Goal: Task Accomplishment & Management: Manage account settings

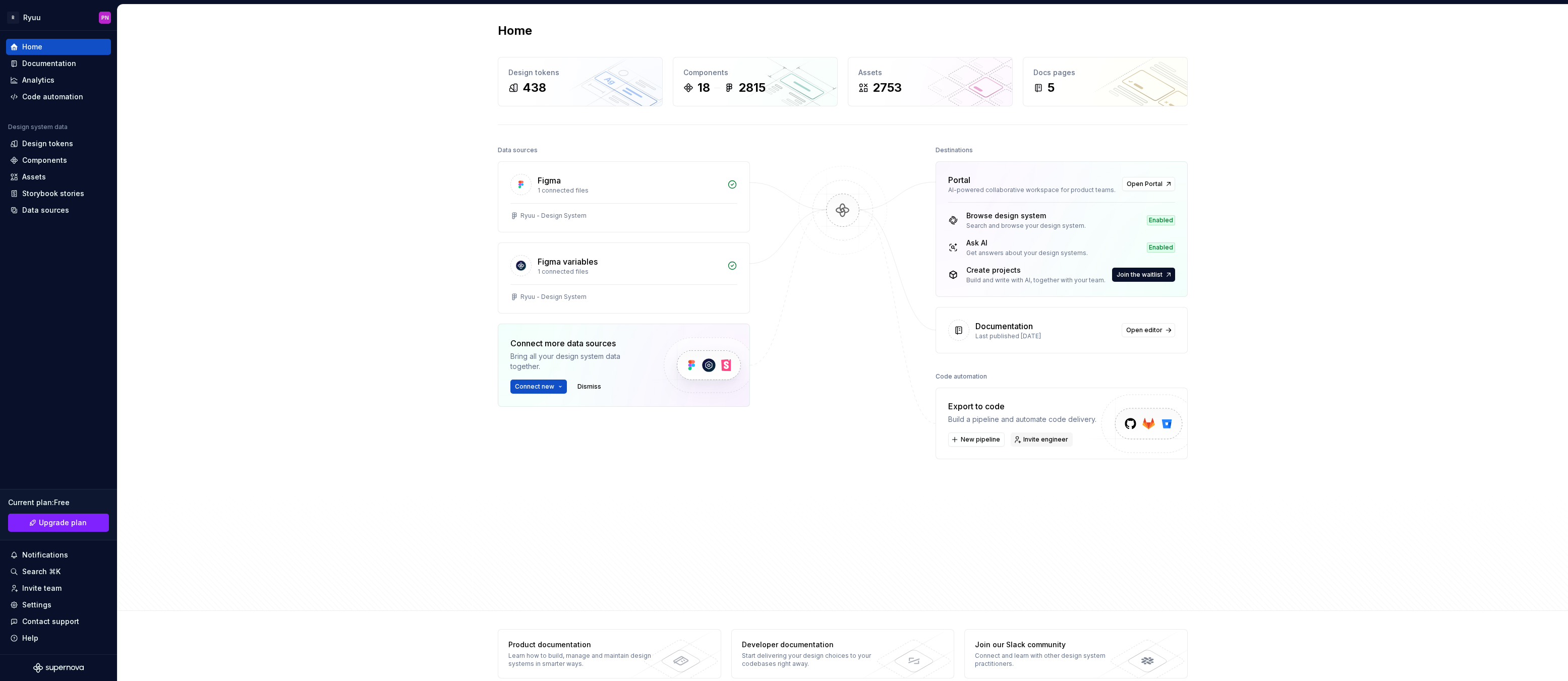
click at [1023, 438] on span "Invite engineer" at bounding box center [1045, 440] width 45 height 8
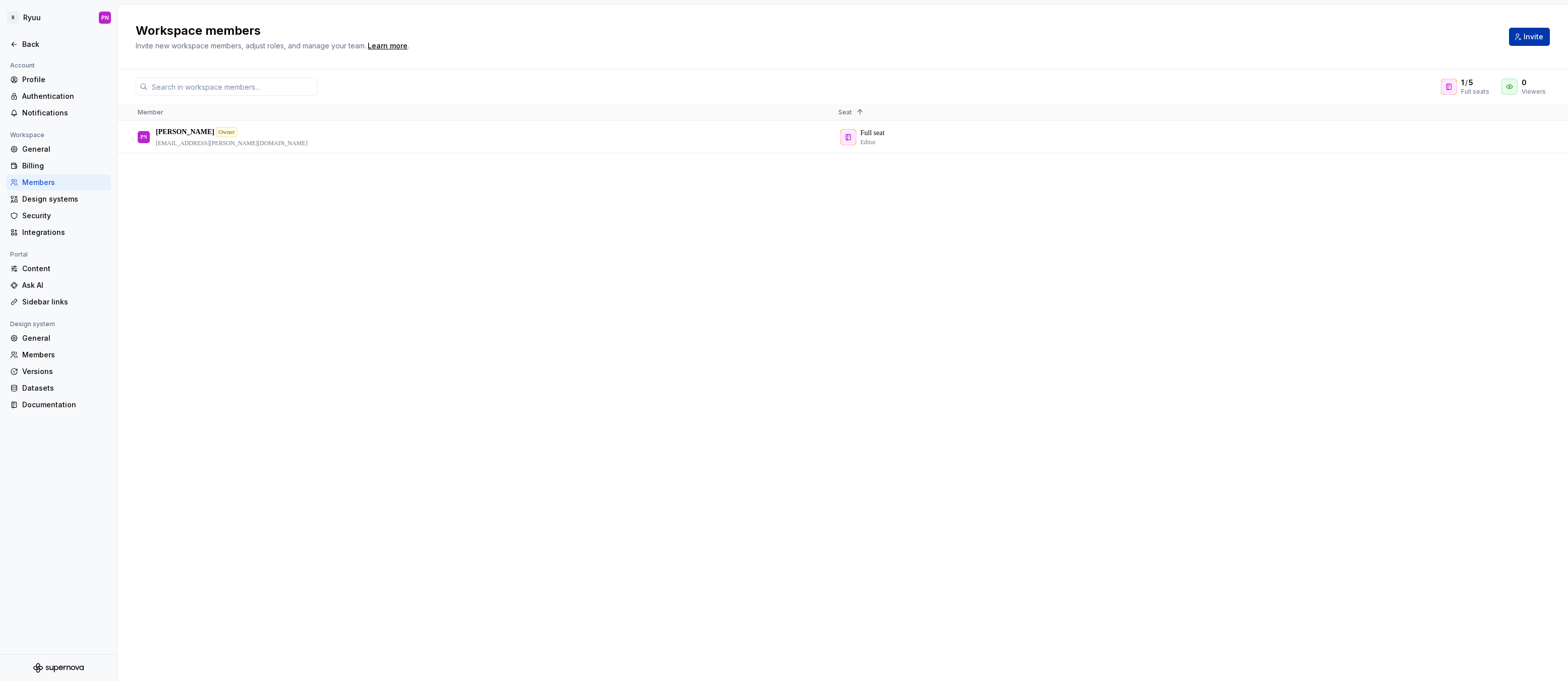
click at [1521, 37] on button "Invite" at bounding box center [1530, 37] width 41 height 18
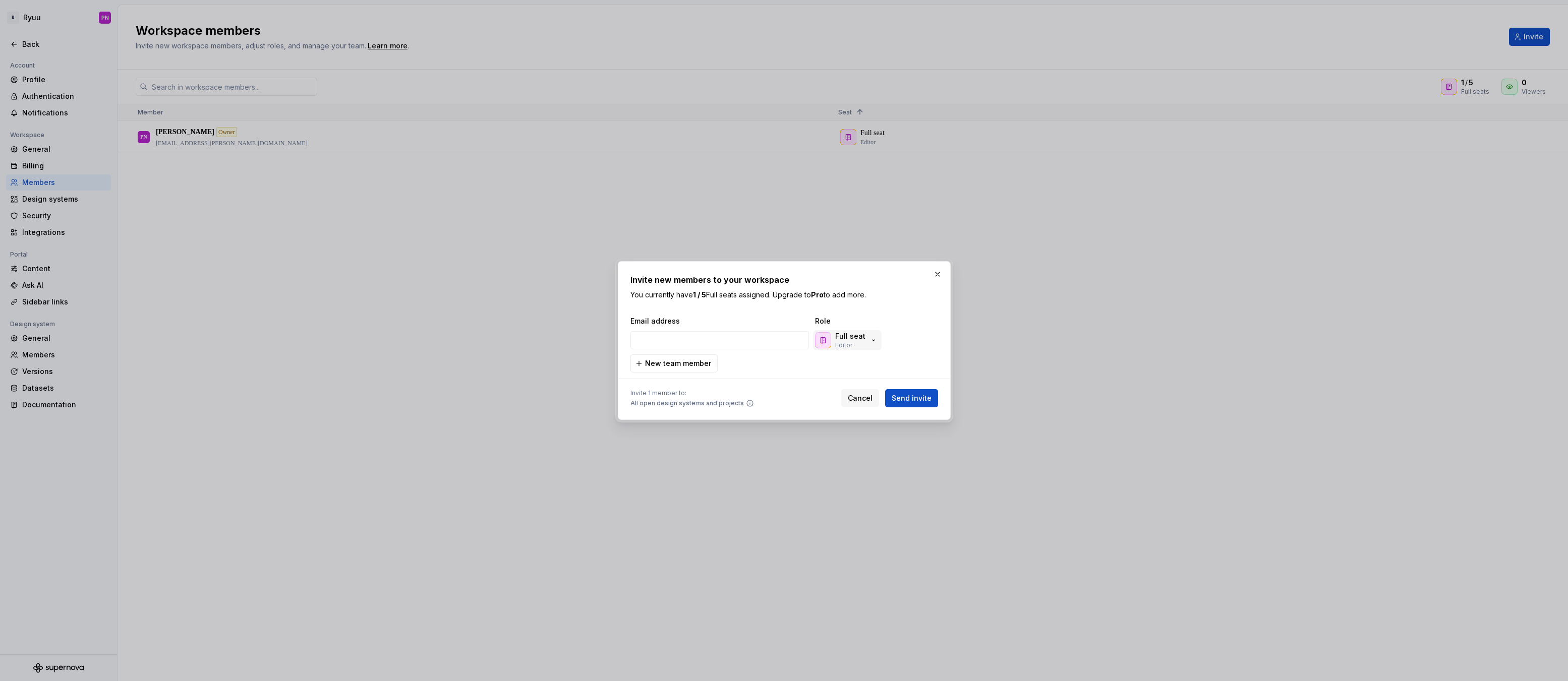
click at [841, 338] on p "Full seat" at bounding box center [850, 336] width 30 height 10
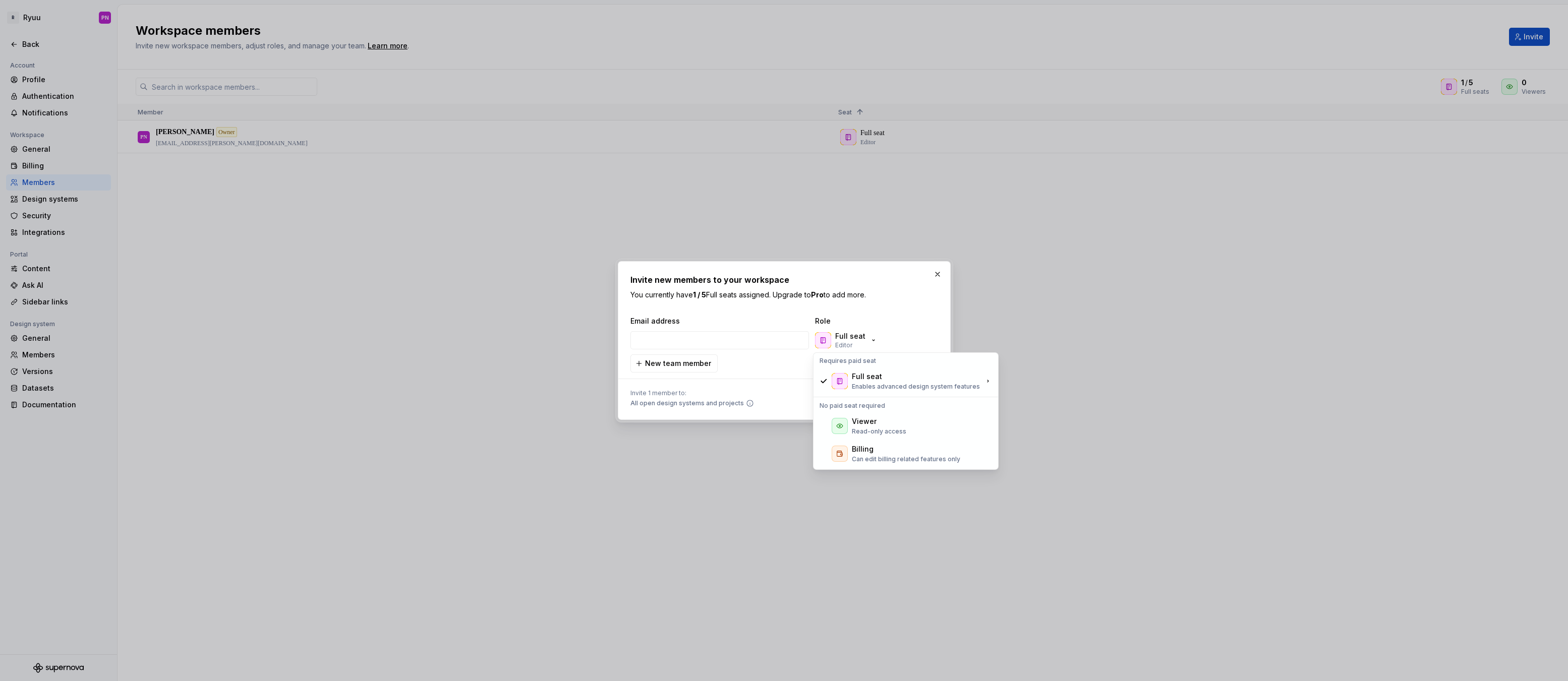
click at [907, 324] on span "Role" at bounding box center [866, 321] width 101 height 10
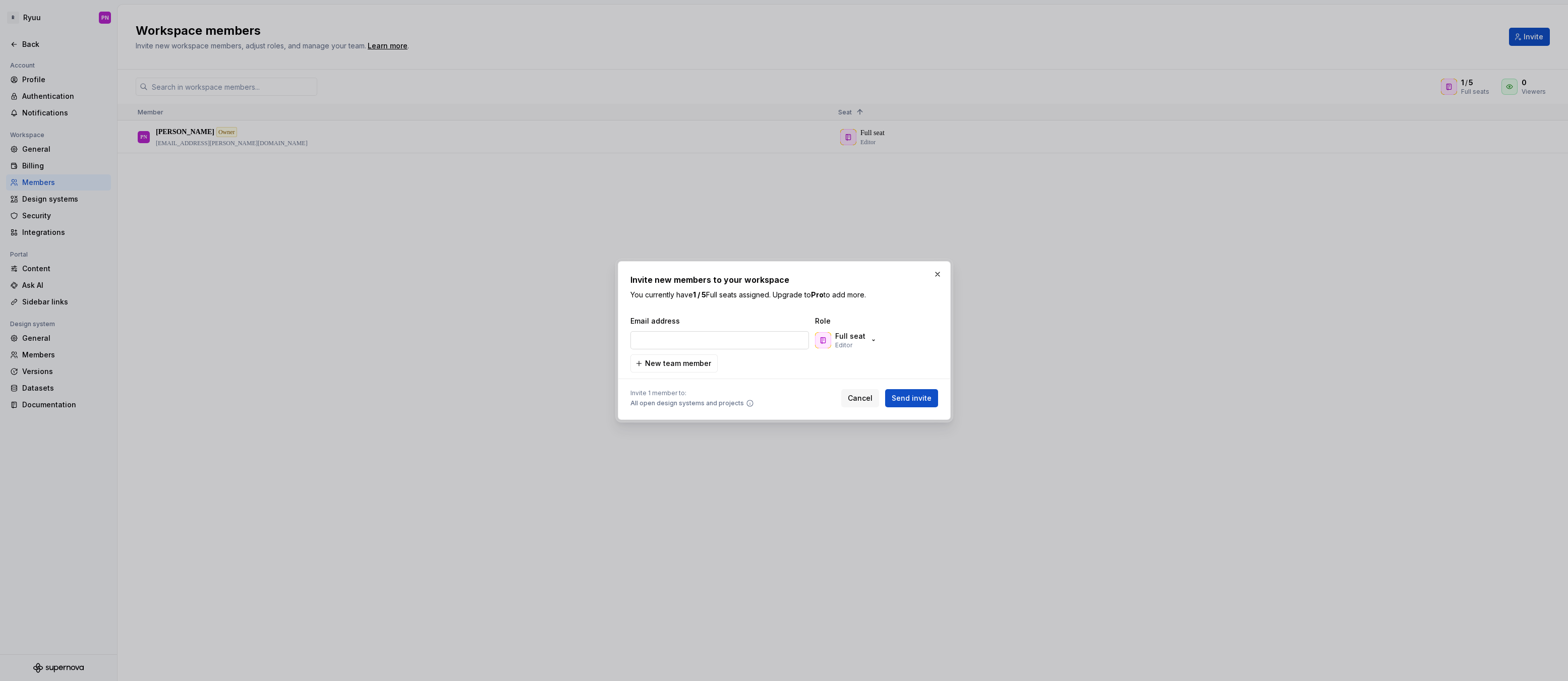
click at [690, 340] on input "email" at bounding box center [720, 340] width 179 height 18
type input "m"
paste input "michal.januszewski@theryuu.com"
type input "michal.januszewski@theryuu.com"
click at [912, 402] on span "Send invite" at bounding box center [911, 398] width 40 height 10
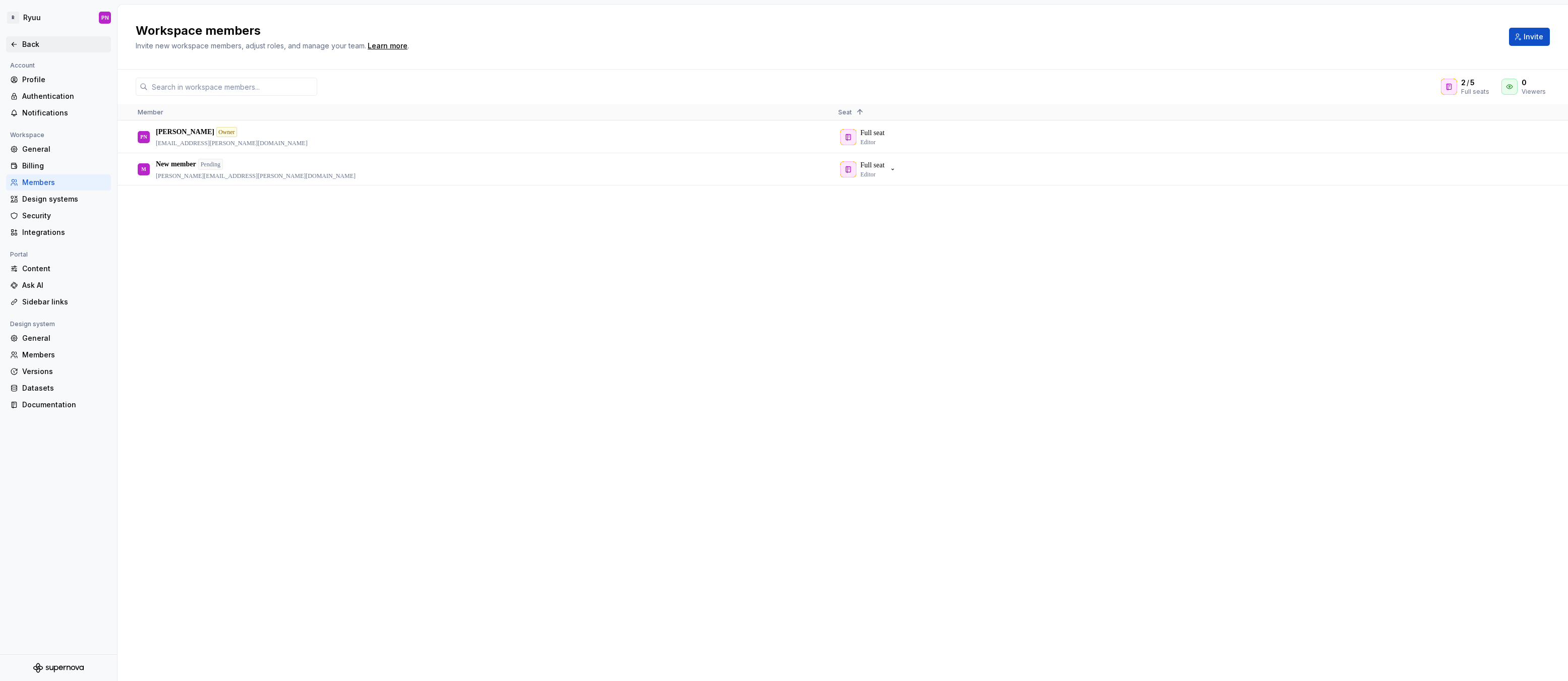
click at [20, 46] on div "Back" at bounding box center [58, 44] width 97 height 10
